Goal: Transaction & Acquisition: Purchase product/service

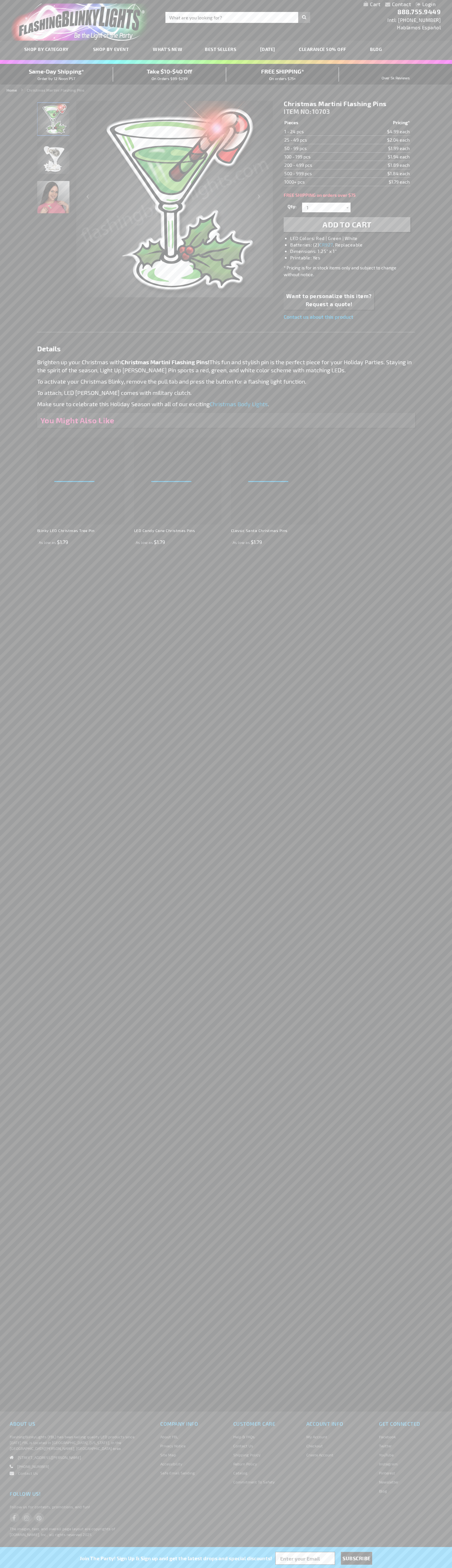
click at [353, 238] on li "LED Colors: Red | Green | White" at bounding box center [353, 238] width 126 height 7
click at [347, 225] on span "Add to Cart" at bounding box center [346, 224] width 49 height 9
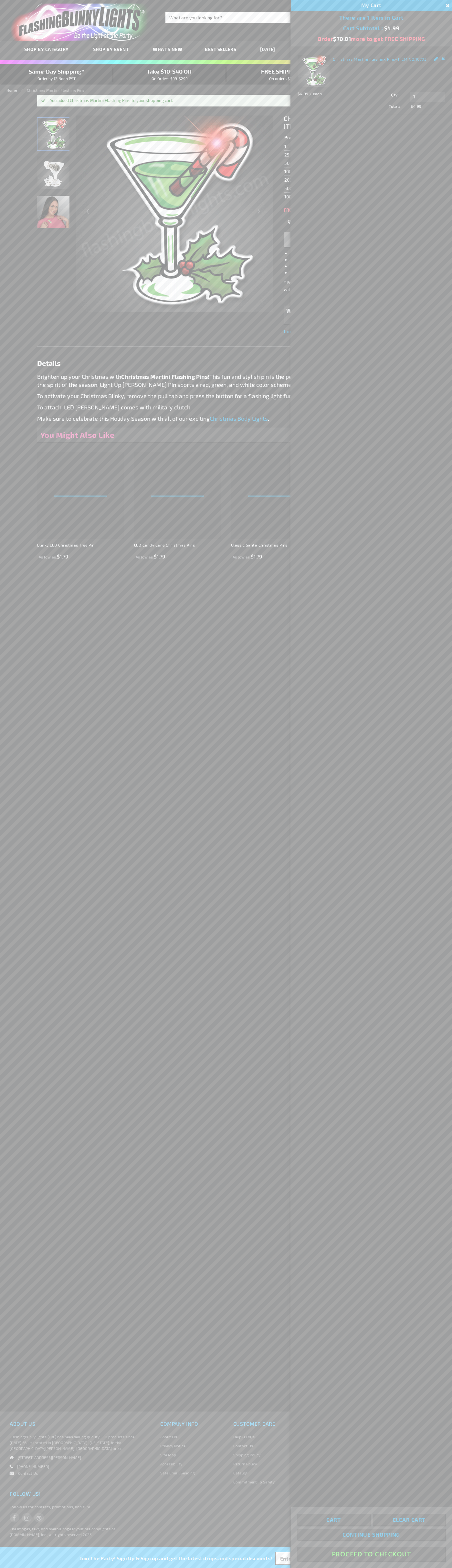
click at [371, 1555] on button "Proceed To Checkout" at bounding box center [371, 1554] width 148 height 14
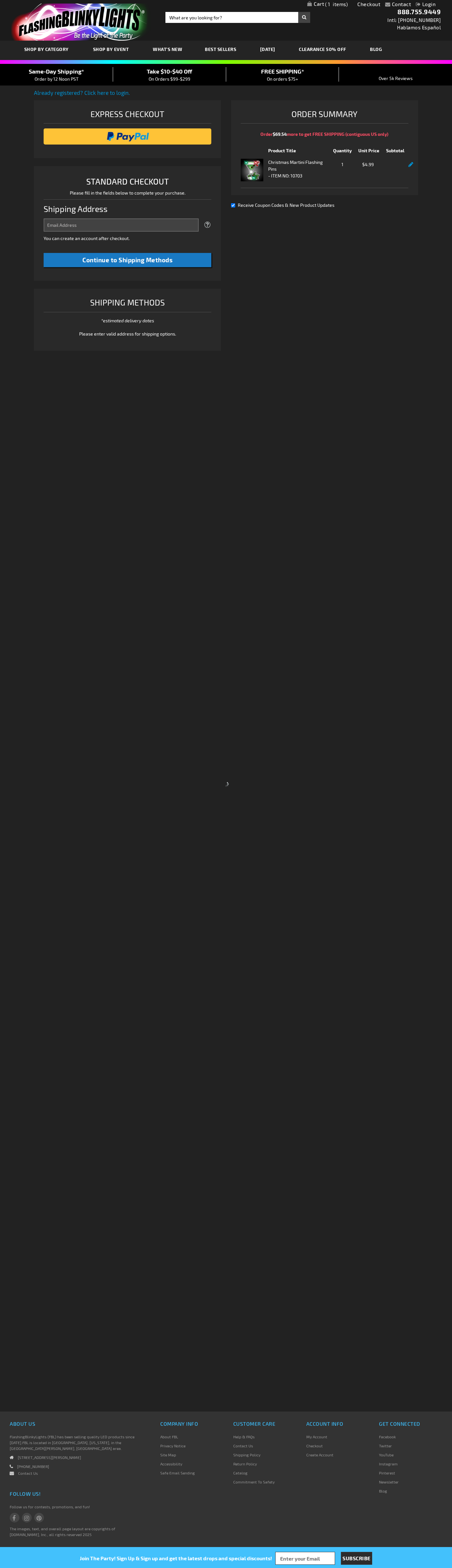
select select "US"
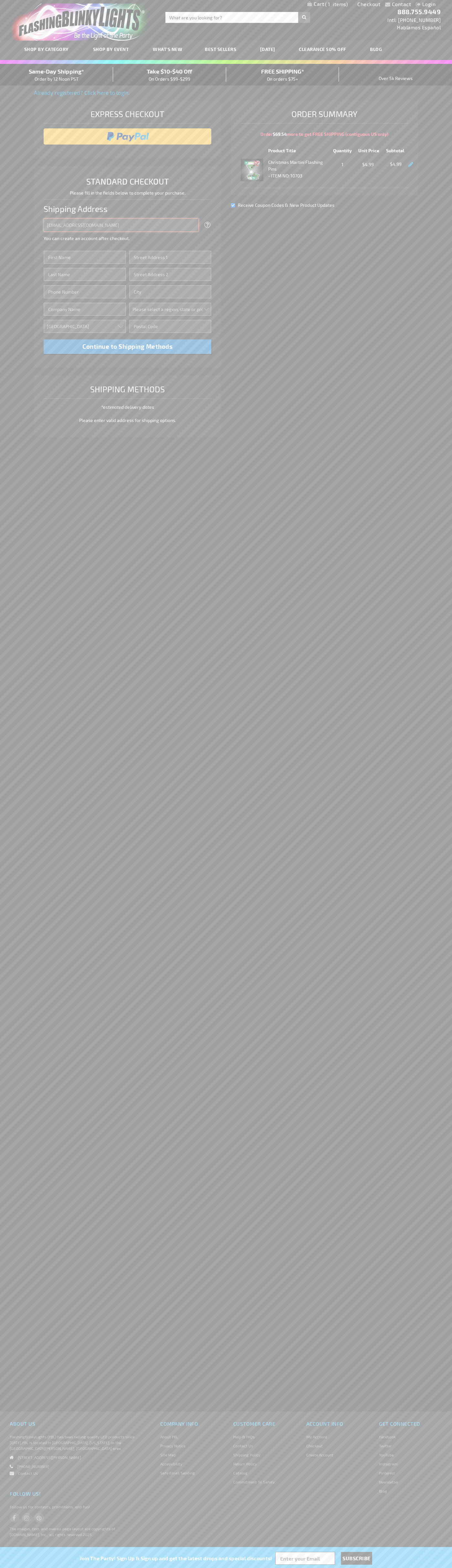
type input "johnsmith005@storebotmail.joonix.net"
type input "John"
type input "201 S. Division St. McKinley Towne Center"
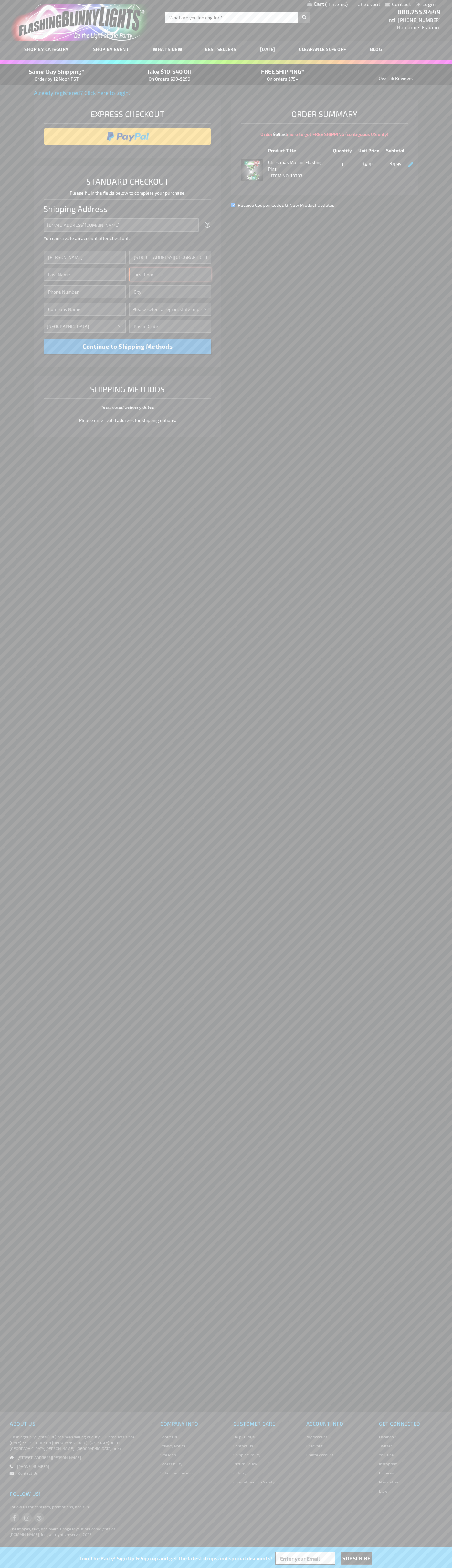
type input "First floor"
type input "ann arbor"
select select "33"
type input "48104"
type input "Smith"
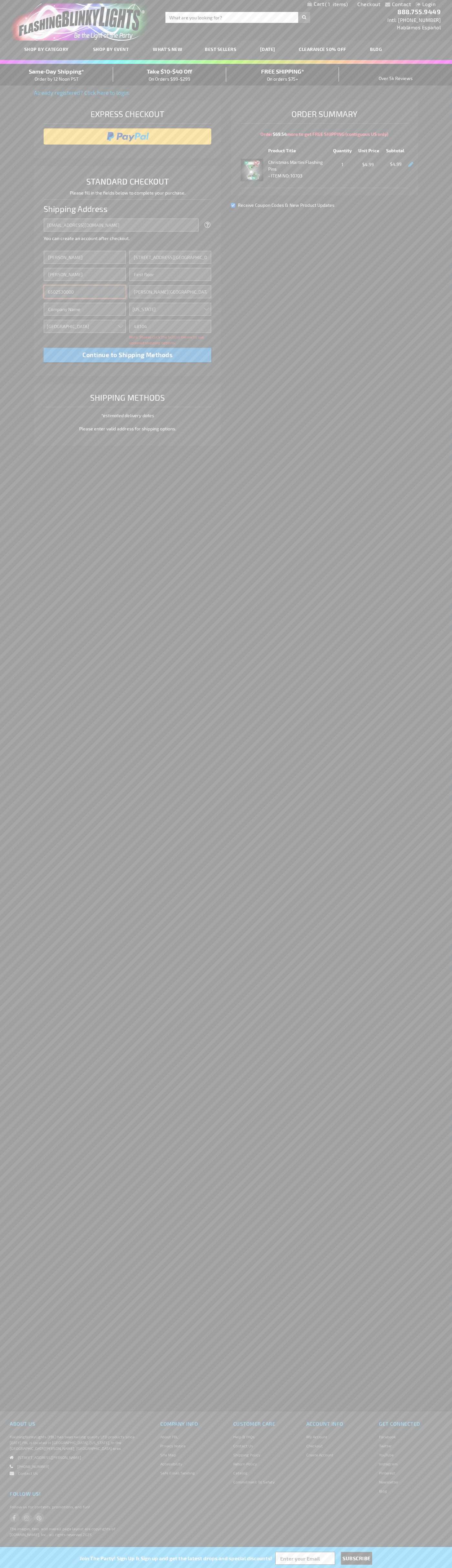
type input "6502530000"
type input "John Smith"
click at [56, 75] on div "Same-Day Shipping* Order by 12 Noon PST" at bounding box center [56, 75] width 113 height 15
click at [128, 136] on input "image" at bounding box center [127, 137] width 161 height 13
